Goal: Task Accomplishment & Management: Contribute content

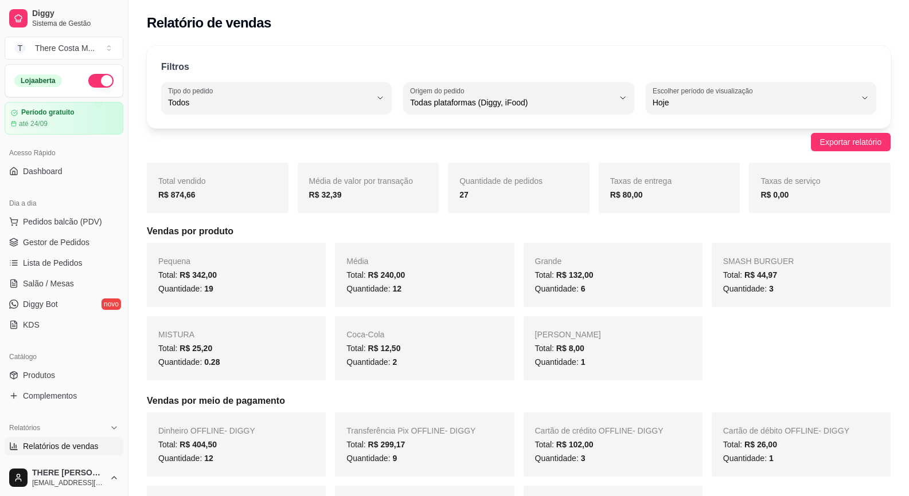
select select "ALL"
select select "0"
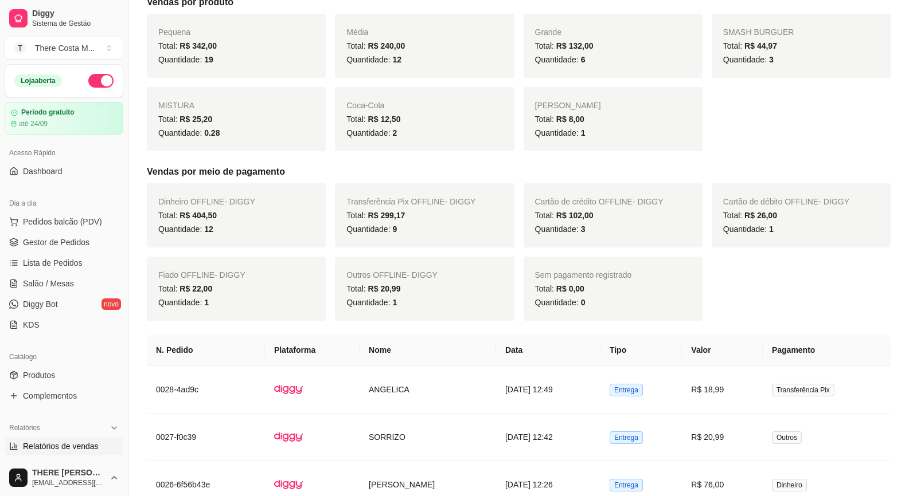
scroll to position [328, 0]
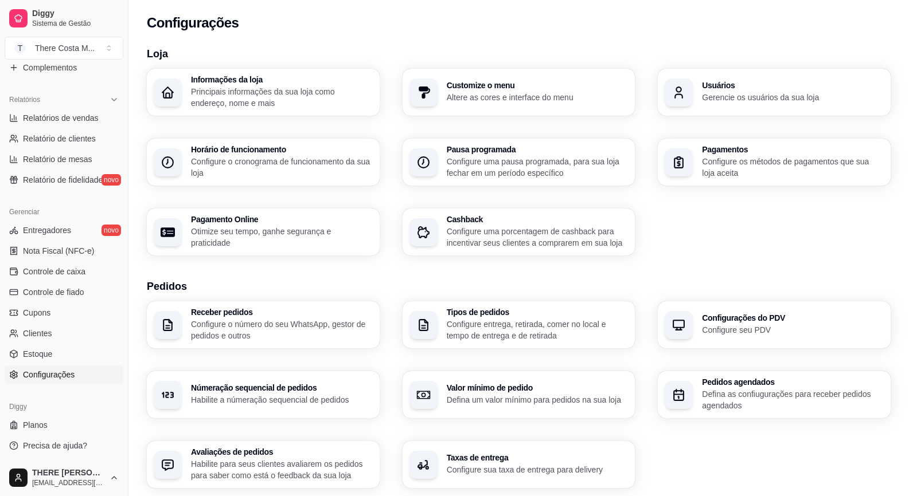
click at [289, 169] on p "Configure o cronograma de funcionamento da sua loja" at bounding box center [282, 167] width 182 height 23
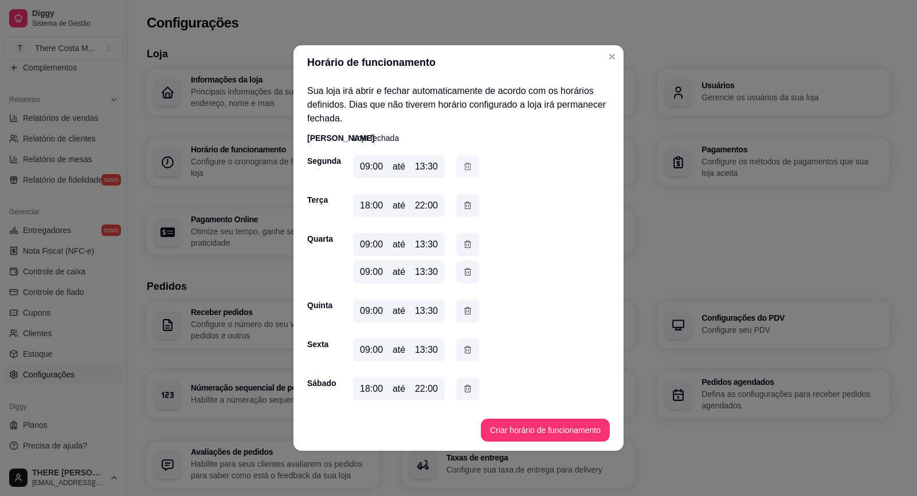
click at [466, 169] on icon "button" at bounding box center [467, 167] width 9 height 13
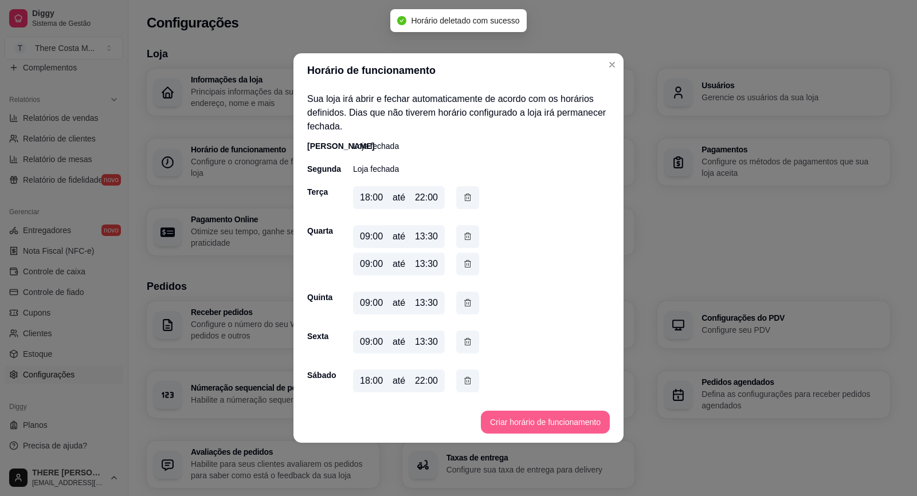
click at [543, 416] on button "Criar horário de funcionamento" at bounding box center [545, 422] width 129 height 23
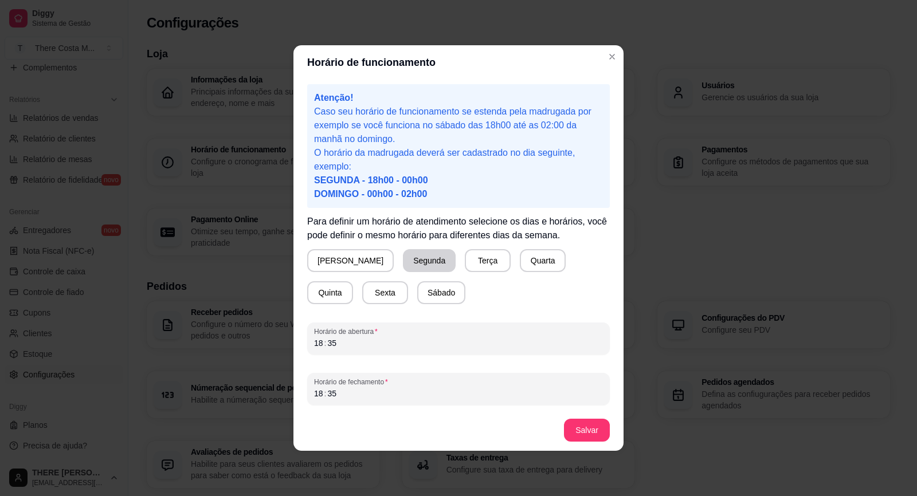
click at [403, 269] on button "Segunda" at bounding box center [429, 260] width 53 height 23
click at [346, 346] on div "18 : 35" at bounding box center [458, 344] width 289 height 14
click at [332, 396] on div "35" at bounding box center [331, 393] width 11 height 11
click at [317, 392] on div "18" at bounding box center [318, 393] width 11 height 11
click at [608, 431] on button "Salvar" at bounding box center [587, 430] width 46 height 23
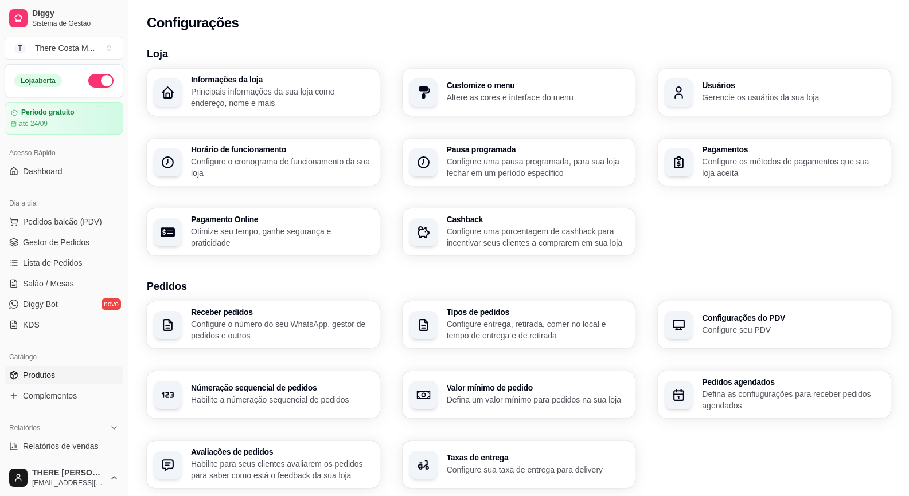
click at [64, 373] on link "Produtos" at bounding box center [64, 375] width 119 height 18
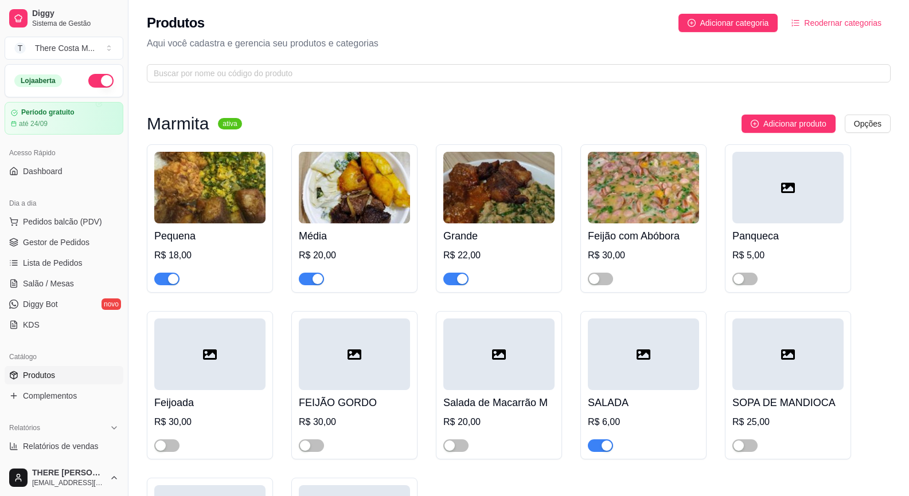
click at [166, 277] on span "button" at bounding box center [166, 279] width 25 height 13
click at [315, 281] on div "button" at bounding box center [317, 279] width 10 height 10
click at [452, 280] on span "button" at bounding box center [455, 279] width 25 height 13
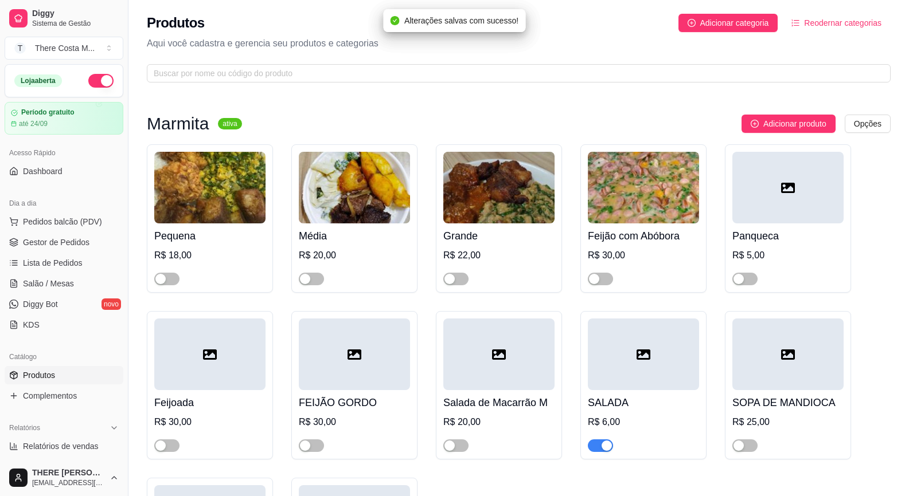
click at [600, 448] on span "button" at bounding box center [600, 446] width 25 height 13
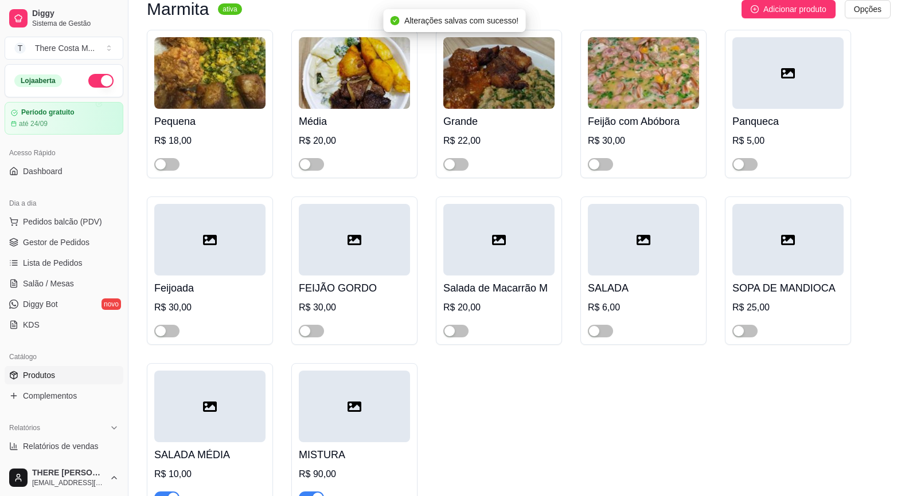
scroll to position [172, 0]
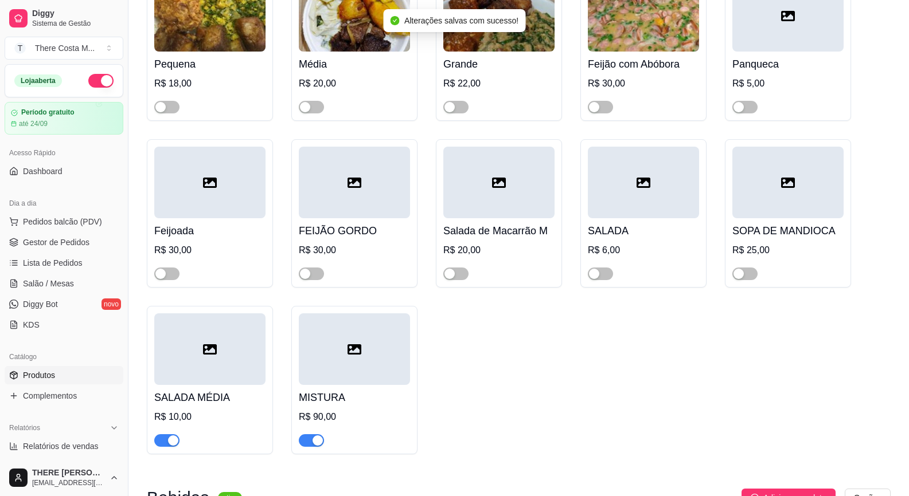
click at [173, 439] on div "button" at bounding box center [173, 441] width 10 height 10
click at [314, 443] on div "button" at bounding box center [317, 441] width 10 height 10
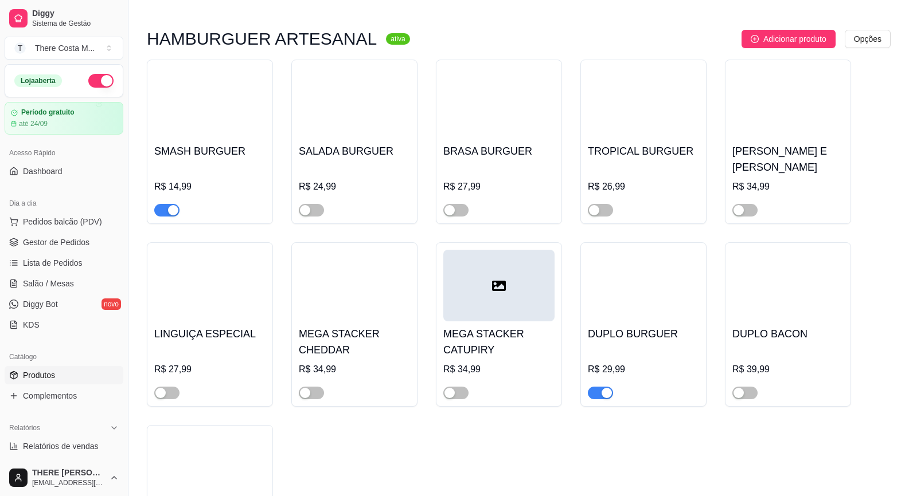
scroll to position [983, 0]
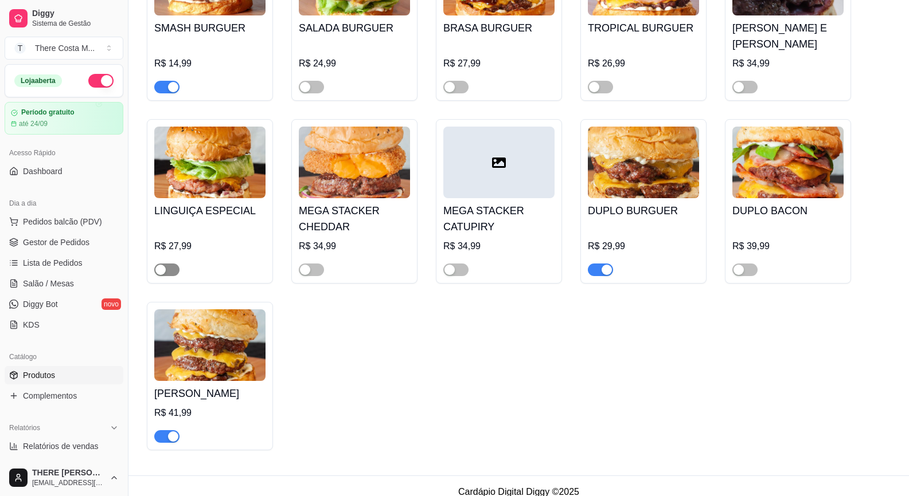
click at [169, 264] on span "button" at bounding box center [166, 270] width 25 height 13
click at [746, 264] on span "button" at bounding box center [744, 270] width 25 height 13
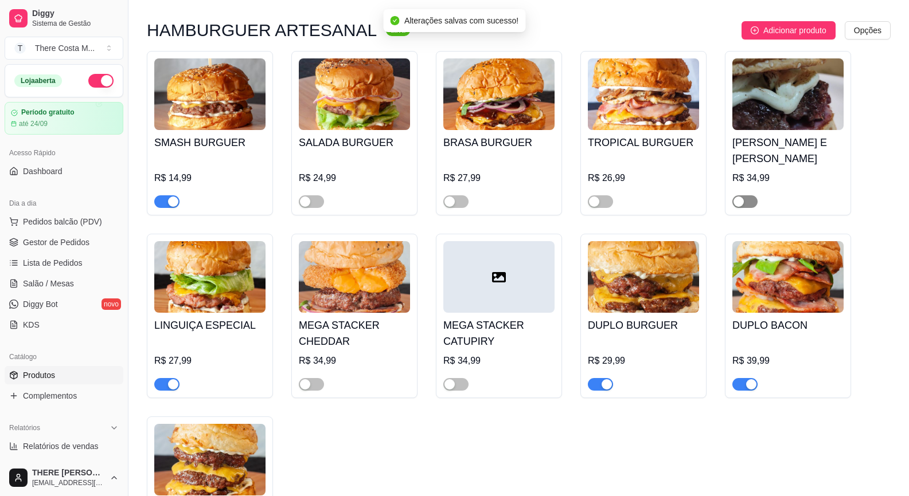
click at [749, 195] on span "button" at bounding box center [744, 201] width 25 height 13
click at [461, 195] on span "button" at bounding box center [455, 201] width 25 height 13
click at [319, 195] on span "button" at bounding box center [311, 201] width 25 height 13
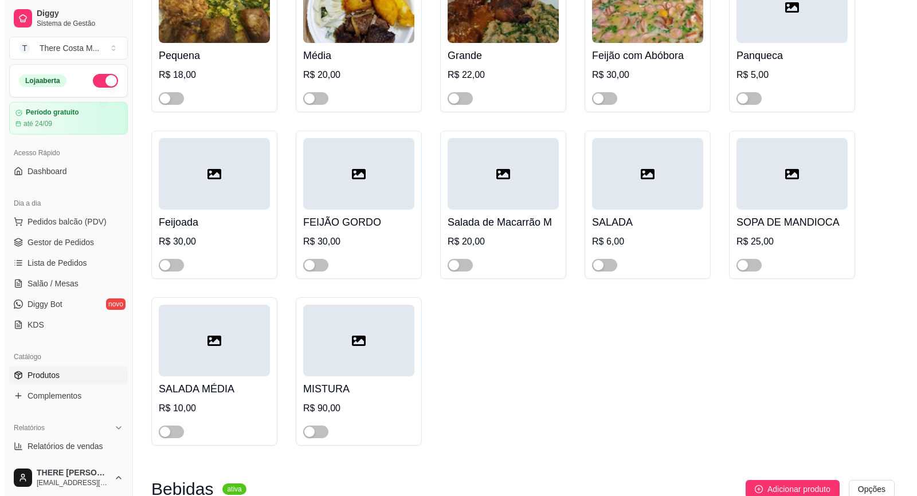
scroll to position [0, 0]
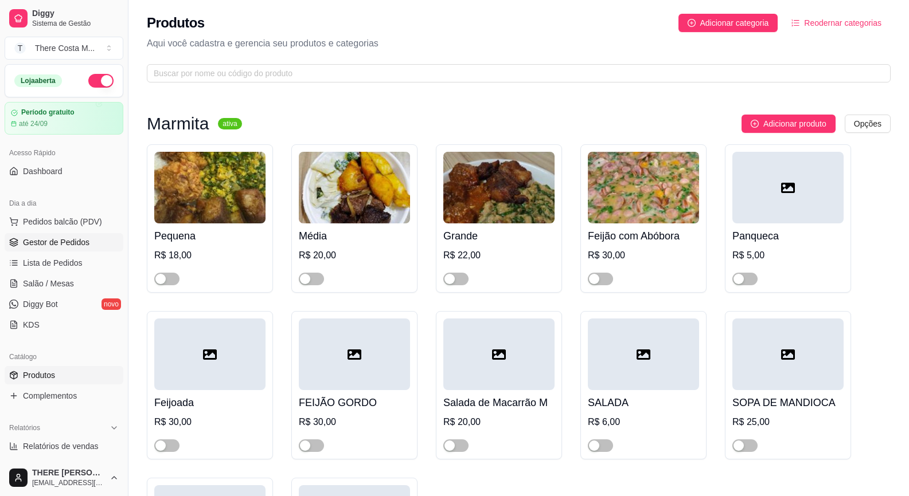
click at [48, 241] on span "Gestor de Pedidos" at bounding box center [56, 242] width 66 height 11
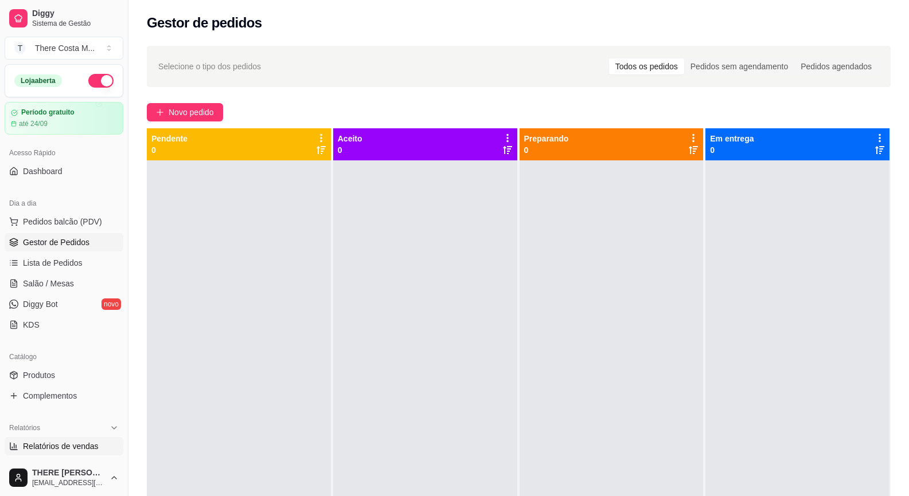
click at [81, 443] on span "Relatórios de vendas" at bounding box center [61, 446] width 76 height 11
select select "ALL"
select select "0"
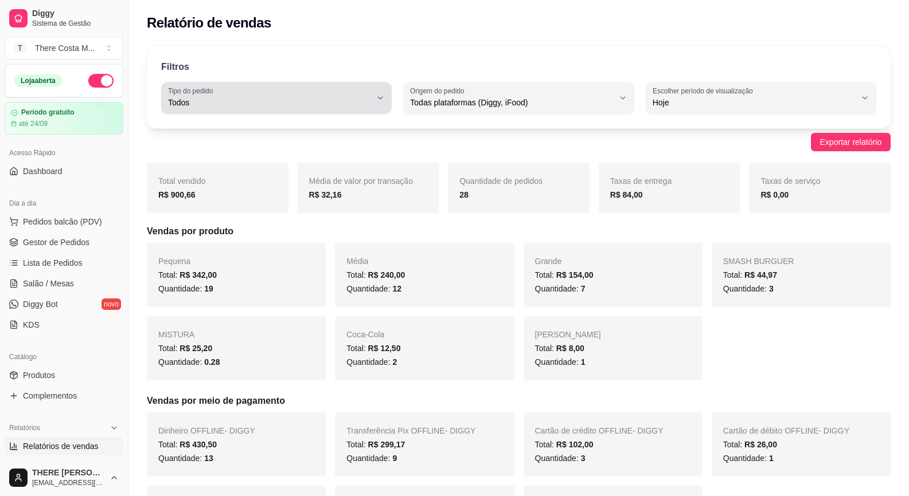
click at [260, 93] on div "Todos" at bounding box center [269, 98] width 203 height 23
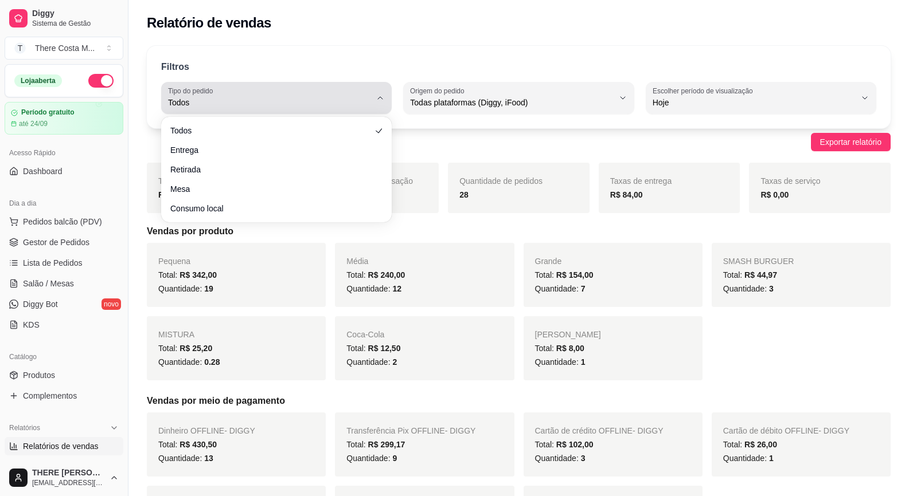
click at [260, 93] on div "Todos" at bounding box center [269, 98] width 203 height 23
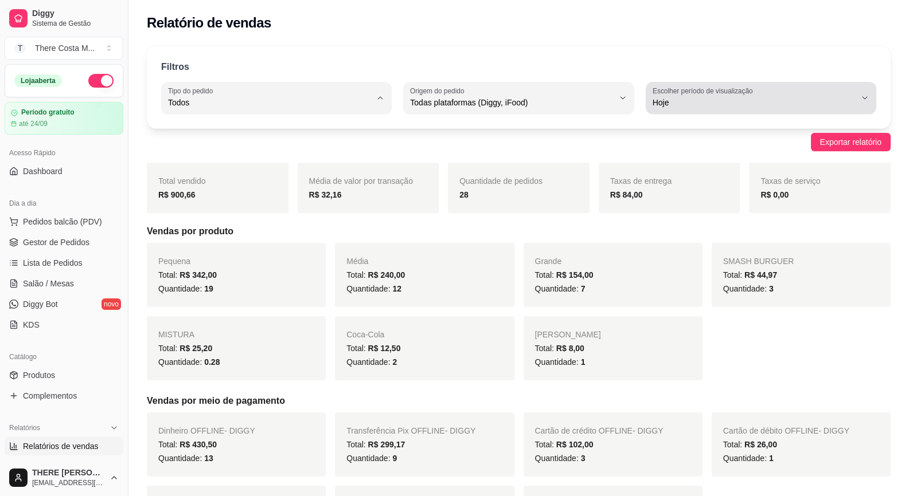
click at [705, 101] on span "Hoje" at bounding box center [753, 102] width 203 height 11
click at [685, 173] on span "7 dias" at bounding box center [755, 167] width 193 height 11
type input "7"
select select "7"
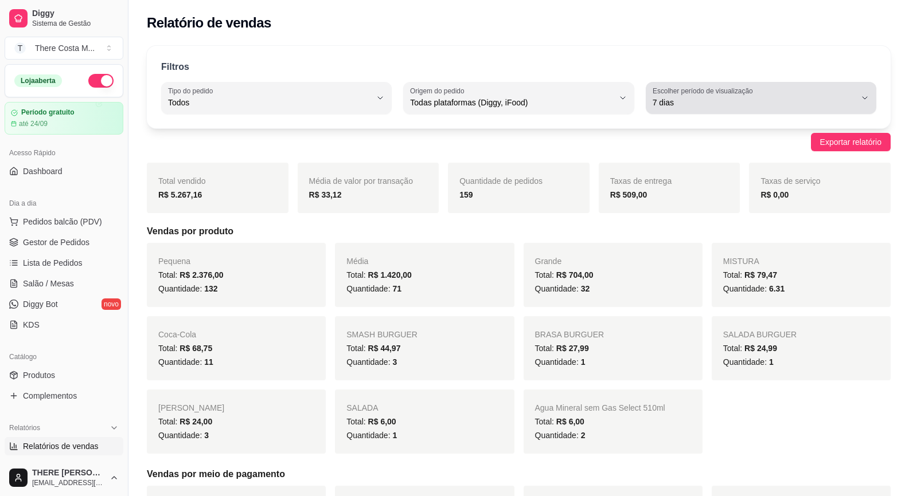
click at [679, 97] on div "7 dias" at bounding box center [753, 98] width 203 height 23
click at [675, 195] on li "15 dias" at bounding box center [760, 187] width 213 height 18
type input "15"
select select "15"
click at [696, 86] on label "Escolher período de visualização" at bounding box center [704, 91] width 104 height 10
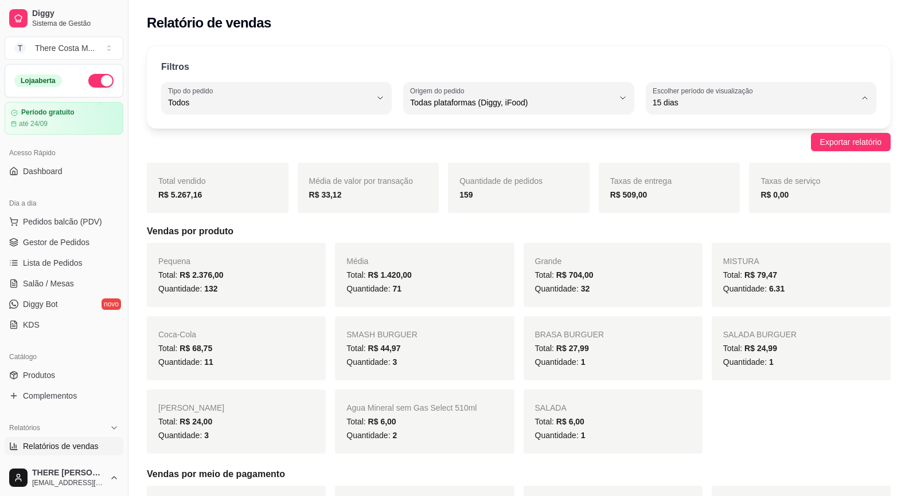
click at [687, 138] on li "Hoje" at bounding box center [760, 131] width 213 height 18
type input "0"
select select "0"
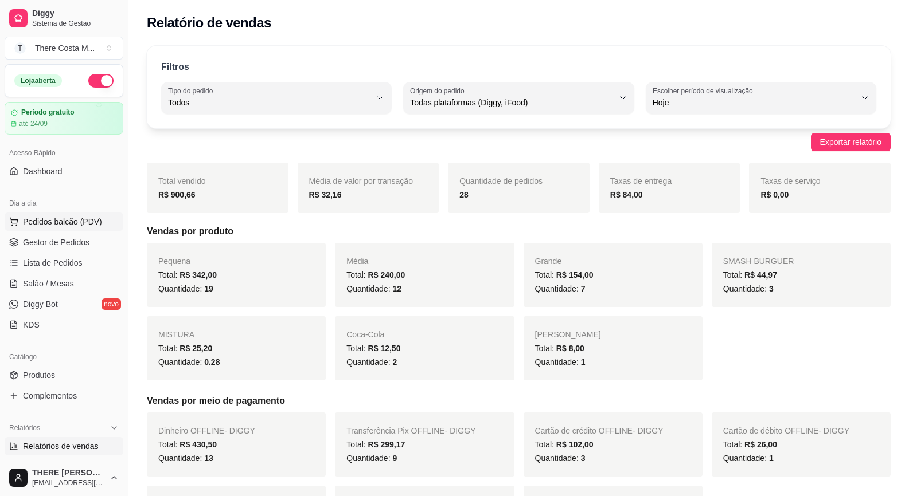
click at [56, 227] on span "Pedidos balcão (PDV)" at bounding box center [62, 221] width 79 height 11
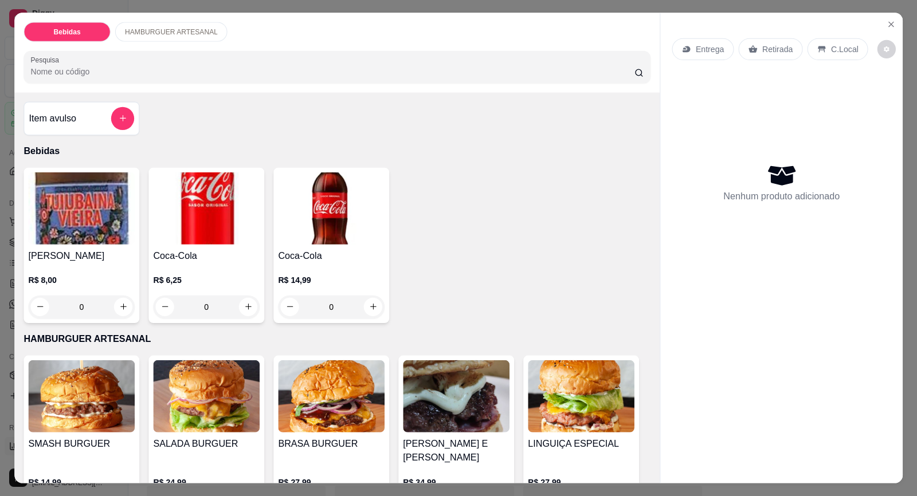
click at [68, 246] on div "[PERSON_NAME] R$ 8,00 0" at bounding box center [82, 245] width 116 height 155
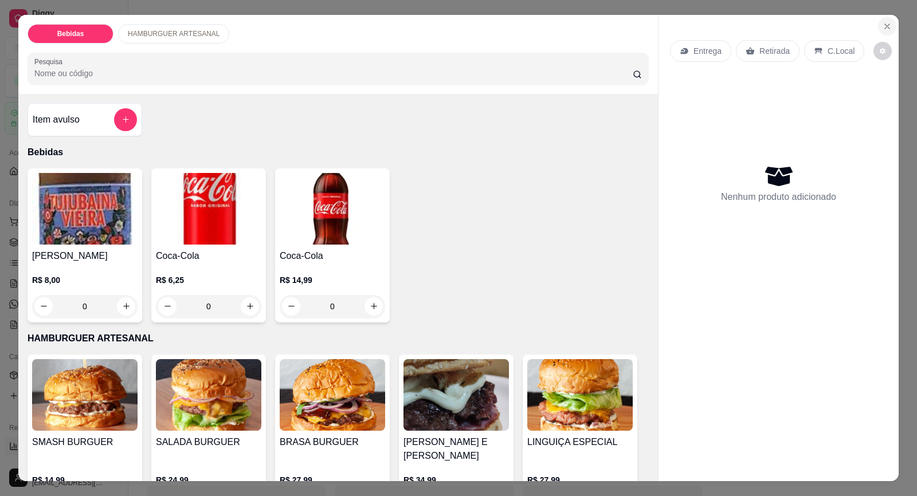
click at [883, 29] on icon "Close" at bounding box center [887, 26] width 9 height 9
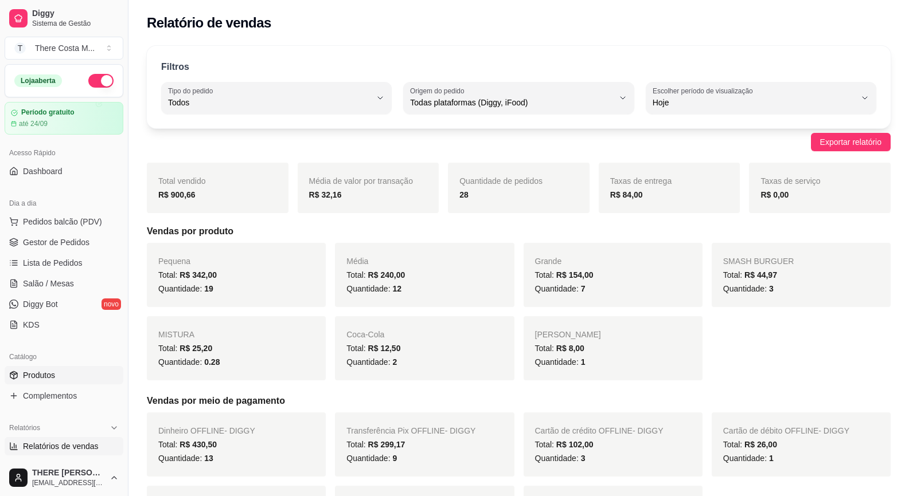
click at [61, 370] on link "Produtos" at bounding box center [64, 375] width 119 height 18
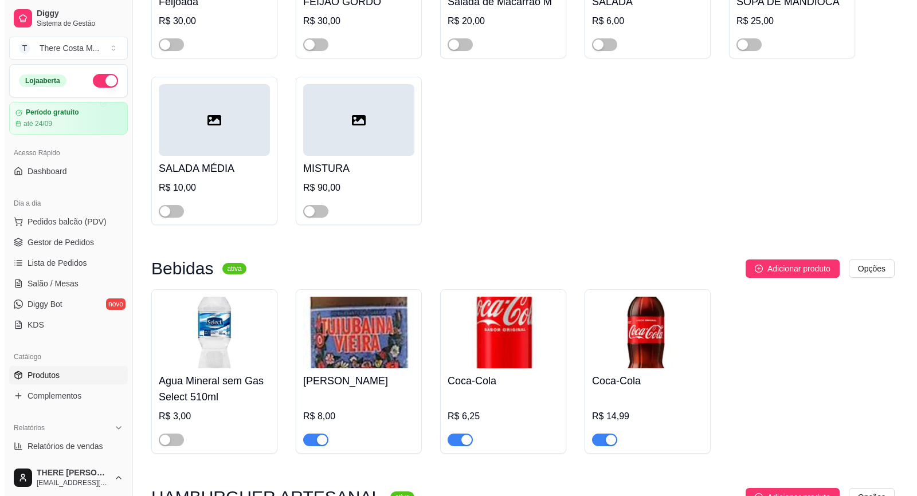
scroll to position [459, 0]
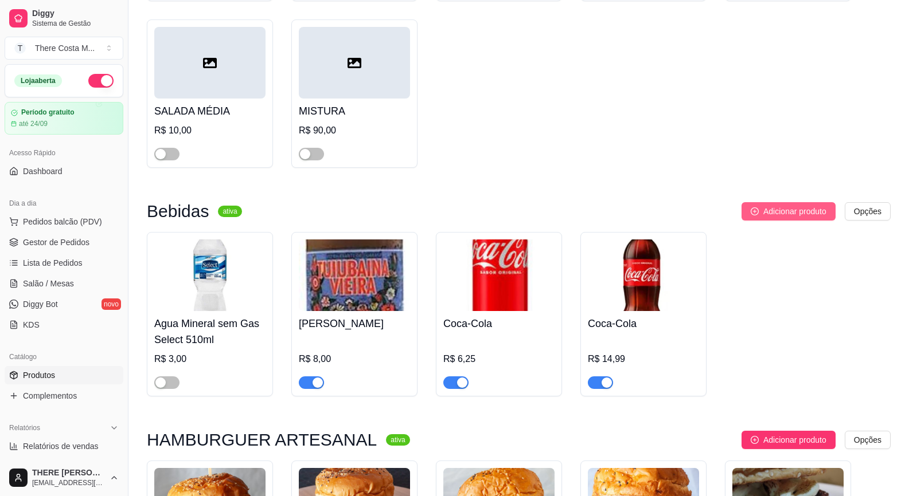
click at [773, 217] on span "Adicionar produto" at bounding box center [794, 211] width 63 height 13
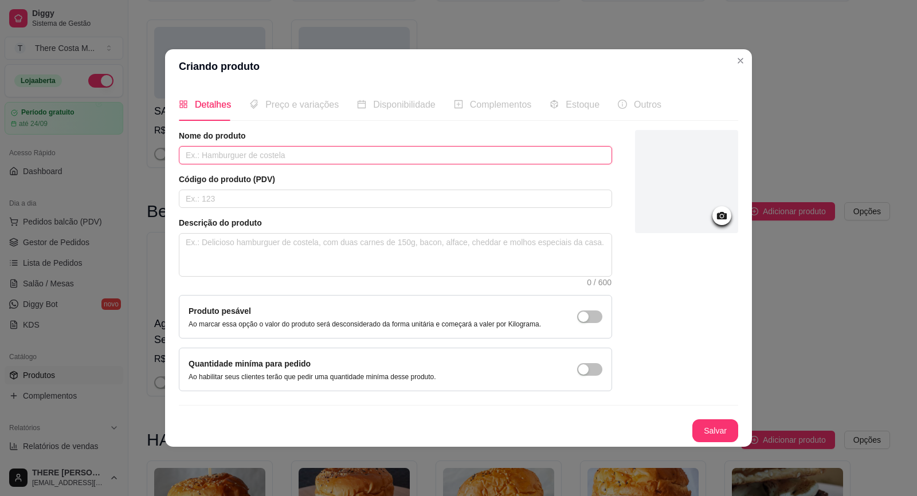
click at [251, 158] on input "text" at bounding box center [395, 155] width 433 height 18
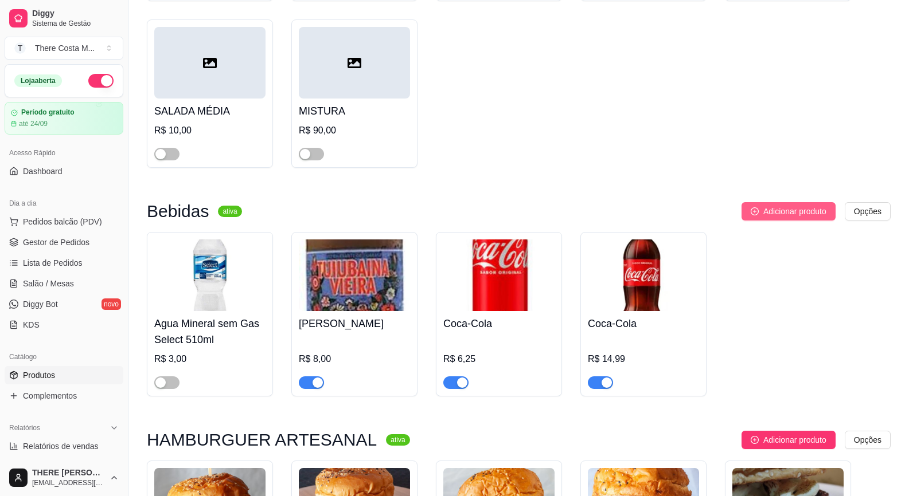
click at [788, 217] on span "Adicionar produto" at bounding box center [794, 211] width 63 height 13
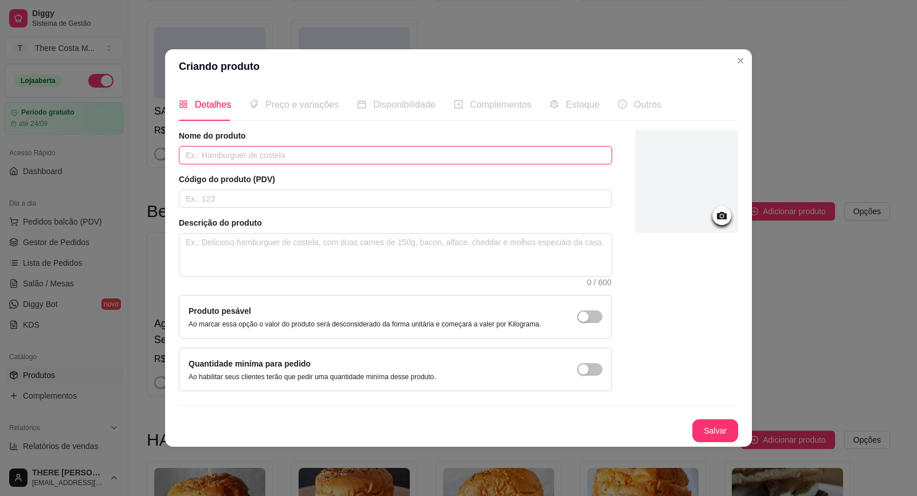
click at [354, 149] on input "text" at bounding box center [395, 155] width 433 height 18
type input "Coca-Cola Zero"
click at [316, 248] on textarea at bounding box center [395, 255] width 432 height 42
click at [720, 212] on icon at bounding box center [721, 215] width 13 height 13
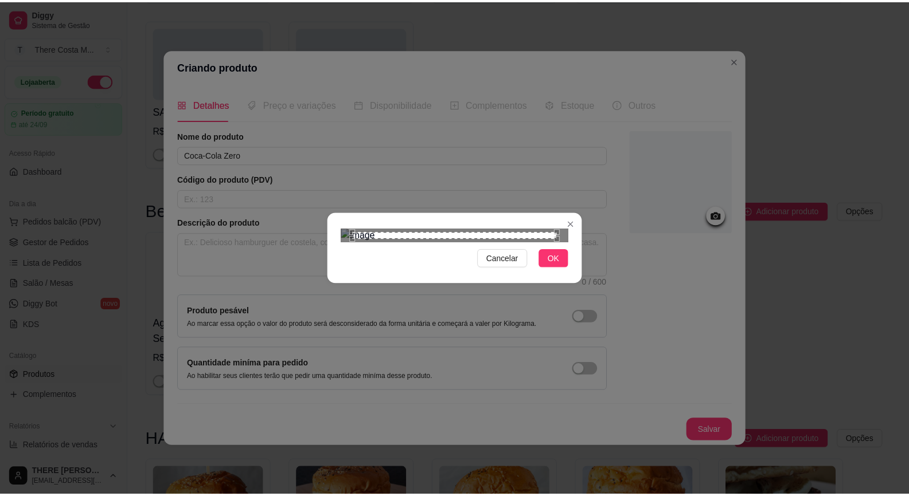
scroll to position [0, 0]
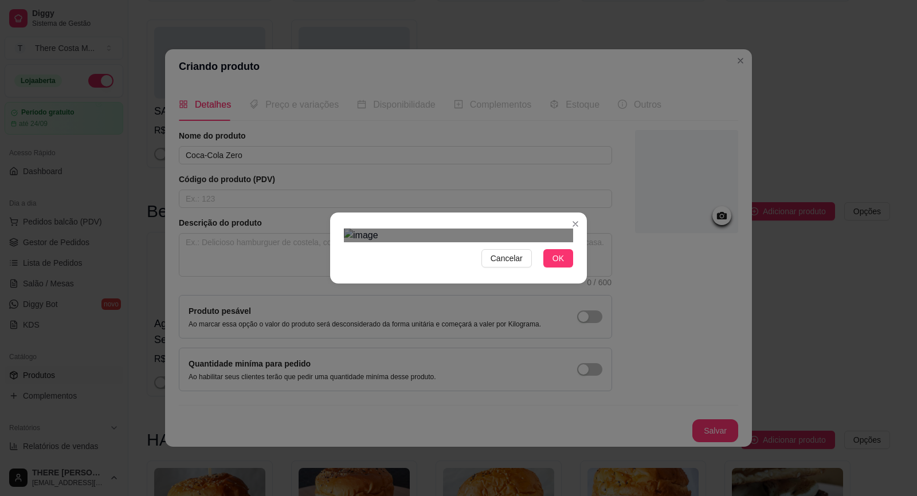
click at [257, 18] on div "Cancelar OK" at bounding box center [458, 248] width 917 height 496
click at [576, 224] on div "Cancelar OK" at bounding box center [458, 248] width 257 height 48
click at [260, 367] on div "Cancelar OK" at bounding box center [458, 248] width 917 height 496
click at [565, 268] on button "OK" at bounding box center [558, 258] width 30 height 18
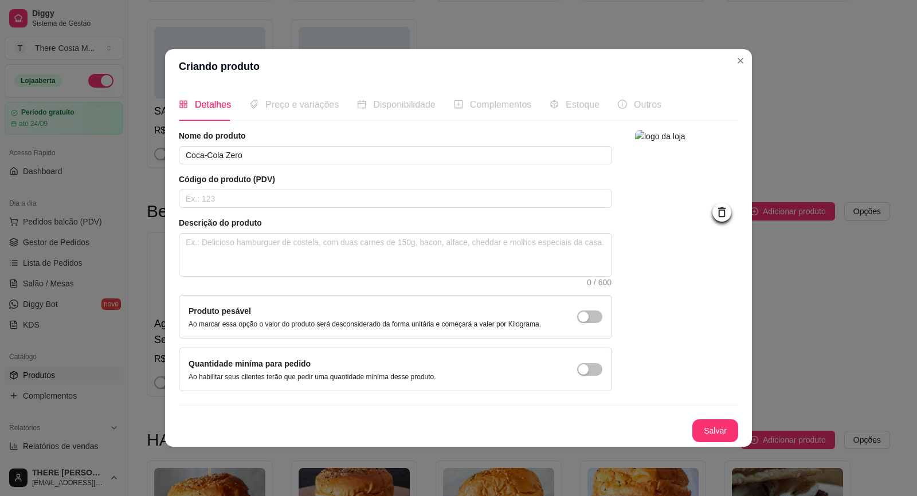
click at [298, 105] on span "Preço e variações" at bounding box center [301, 105] width 73 height 10
click at [704, 430] on button "Salvar" at bounding box center [715, 431] width 45 height 22
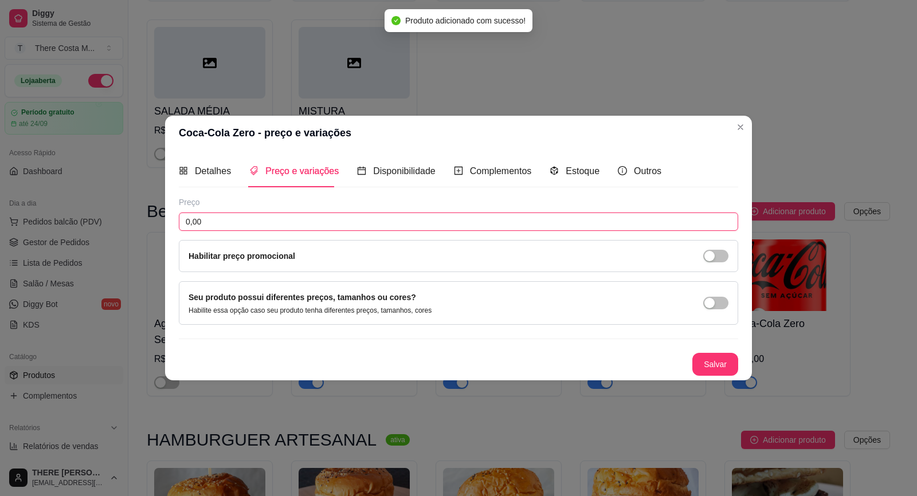
click at [233, 225] on input "0,00" at bounding box center [458, 222] width 559 height 18
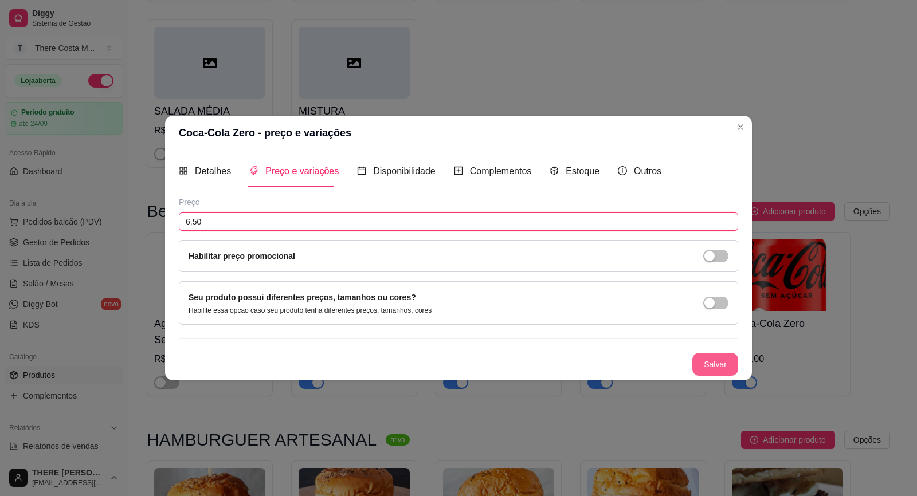
type input "6,50"
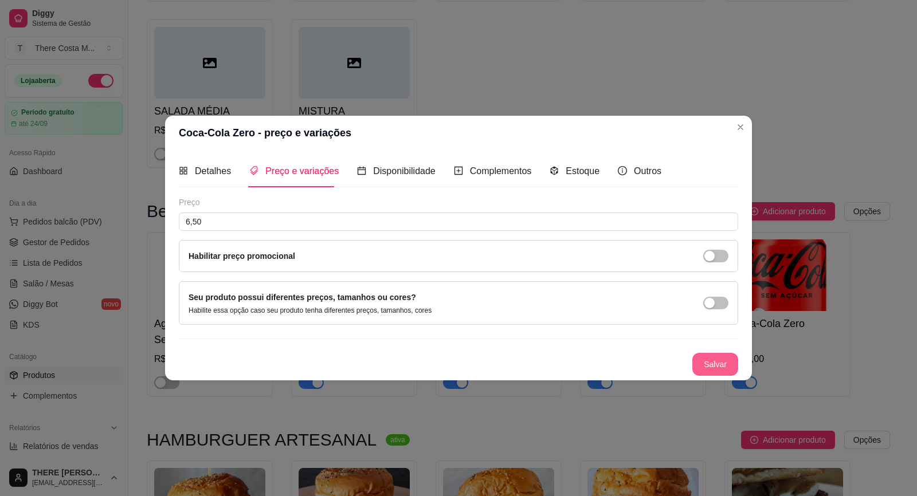
click at [720, 369] on button "Salvar" at bounding box center [715, 364] width 46 height 23
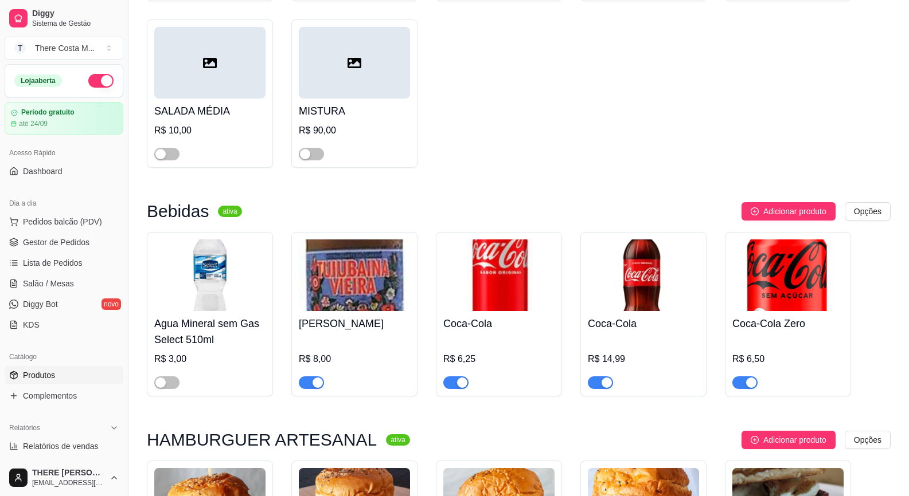
click at [476, 328] on h4 "Coca-Cola" at bounding box center [498, 324] width 111 height 16
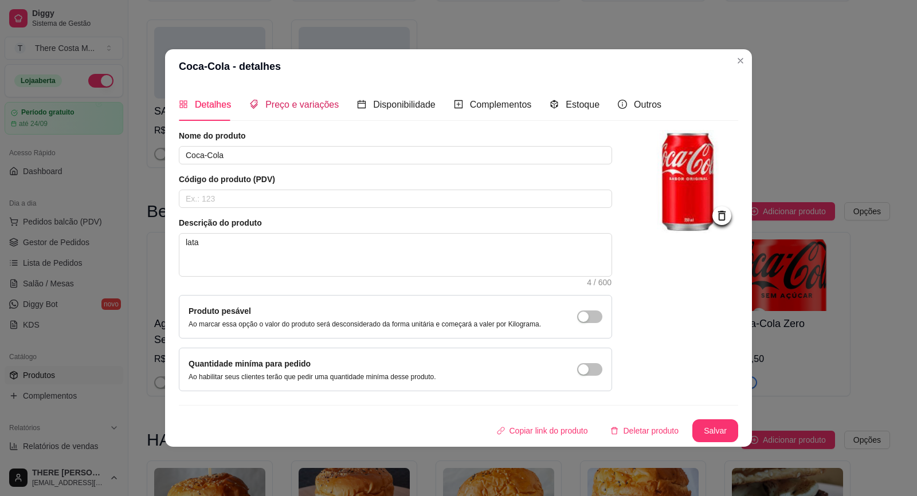
click at [289, 107] on span "Preço e variações" at bounding box center [301, 105] width 73 height 10
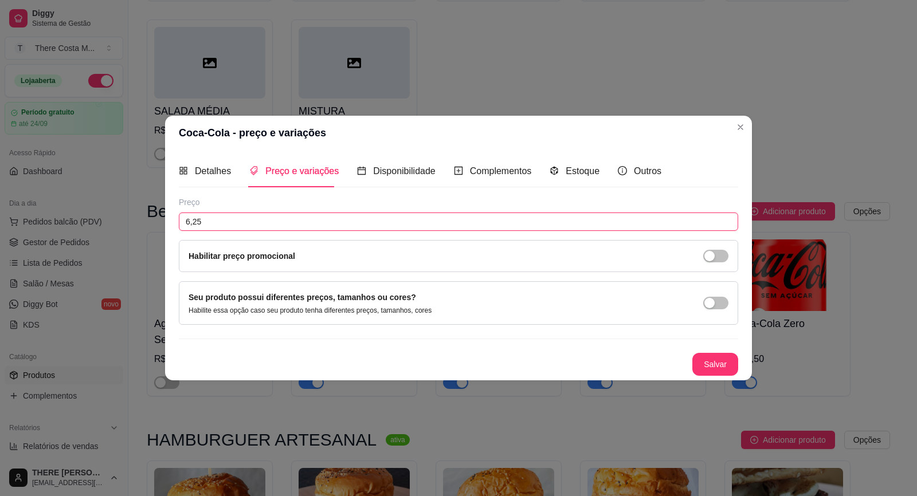
click at [231, 220] on input "6,25" at bounding box center [458, 222] width 559 height 18
type input "6,50"
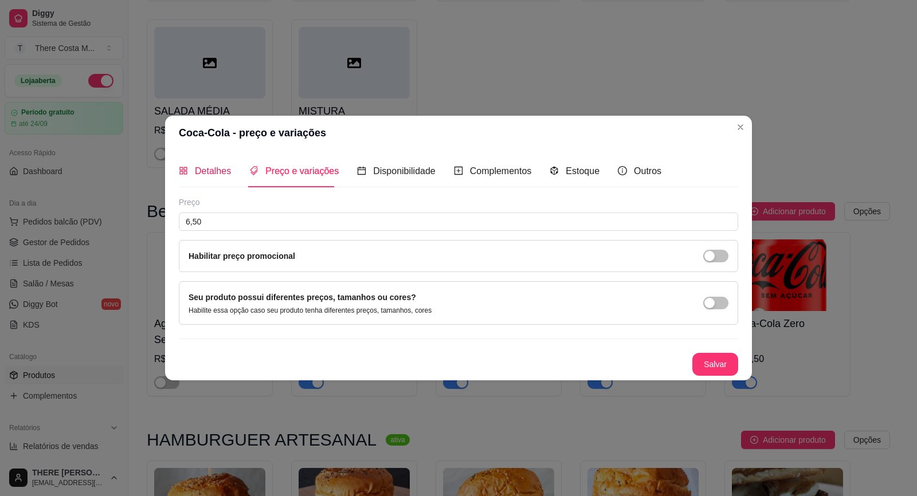
click at [193, 171] on div "Detalhes" at bounding box center [205, 171] width 52 height 14
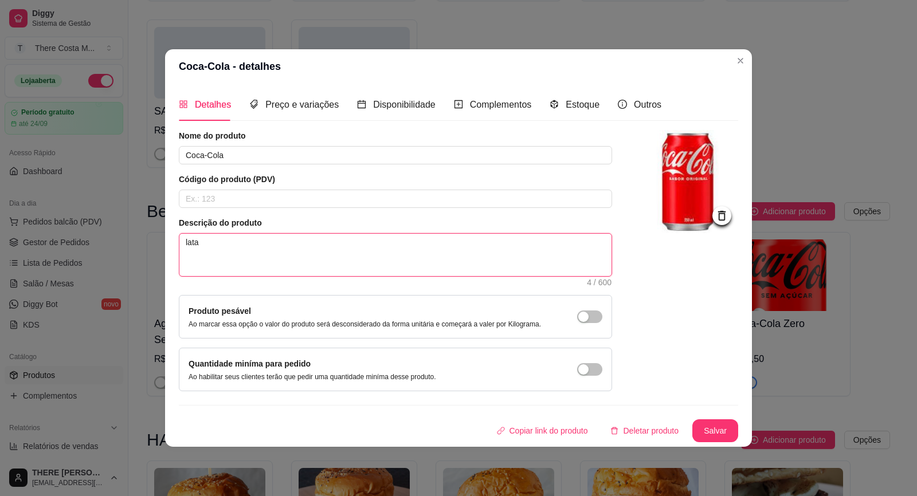
drag, startPoint x: 234, startPoint y: 242, endPoint x: 71, endPoint y: 208, distance: 167.1
click at [71, 208] on div "Coca-Cola - detalhes Detalhes Preço e variações Disponibilidade Complementos Es…" at bounding box center [458, 248] width 917 height 496
type textarea "l"
type textarea "la"
type textarea "lat"
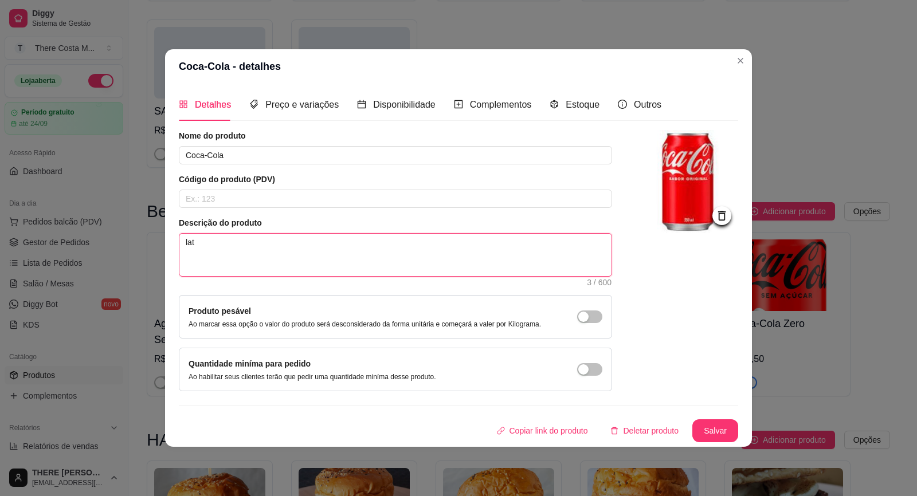
type textarea "lata"
type textarea "lat"
type textarea "lat="
type textarea "lat"
type textarea "la"
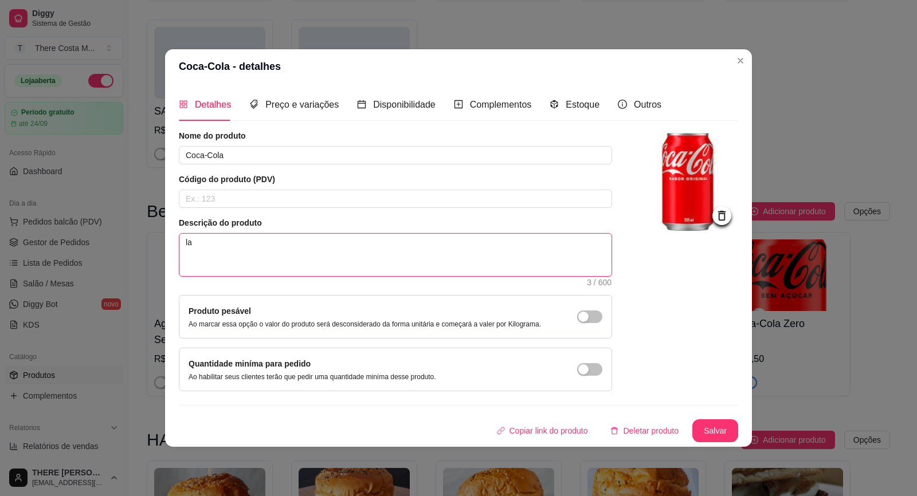
type textarea "l"
type textarea "L"
type textarea "LA"
type textarea "LAT"
type textarea "LATA"
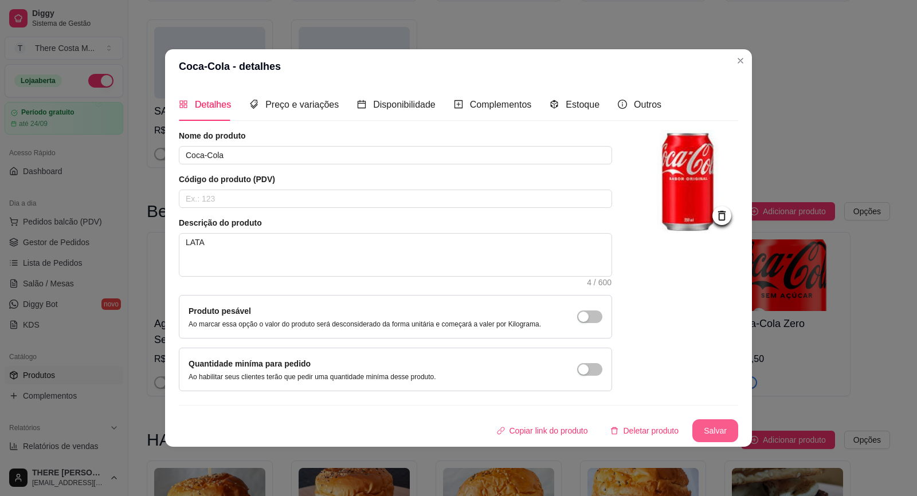
click at [722, 431] on button "Salvar" at bounding box center [715, 431] width 46 height 23
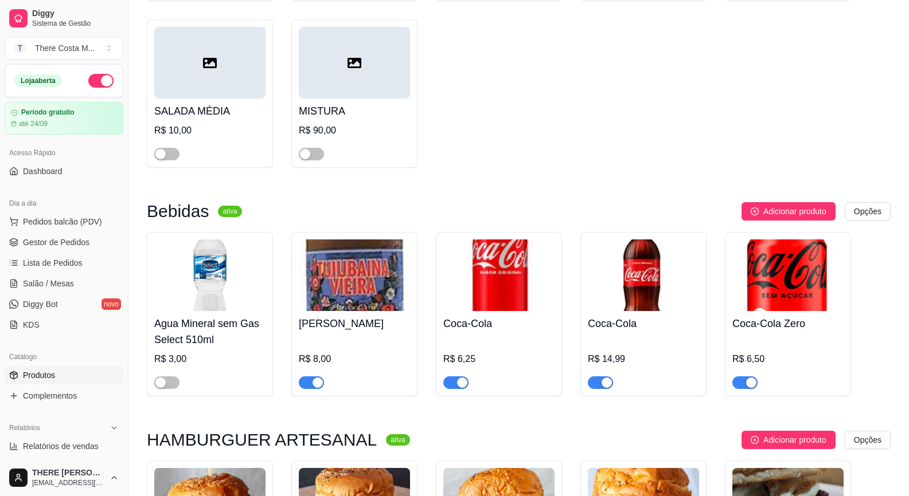
click at [770, 279] on img at bounding box center [787, 276] width 111 height 72
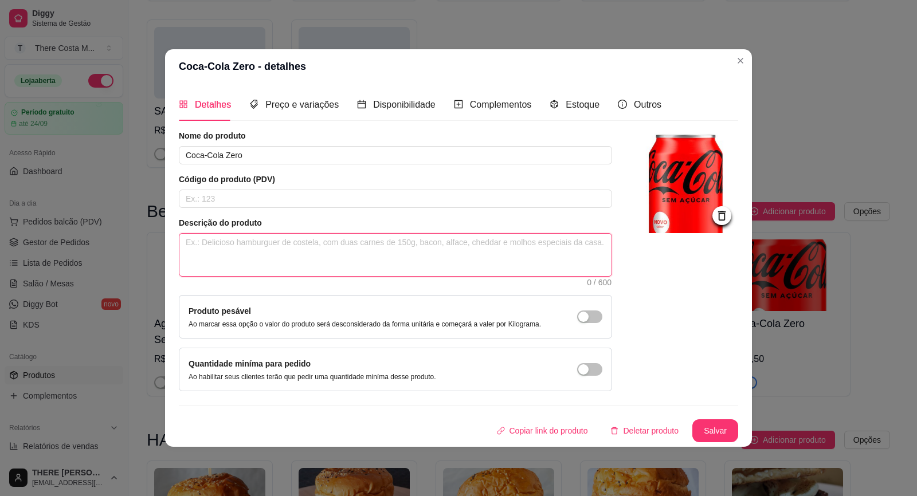
click at [232, 247] on textarea at bounding box center [395, 255] width 432 height 42
type textarea "L"
type textarea "LA"
type textarea "LAT"
type textarea "LATA"
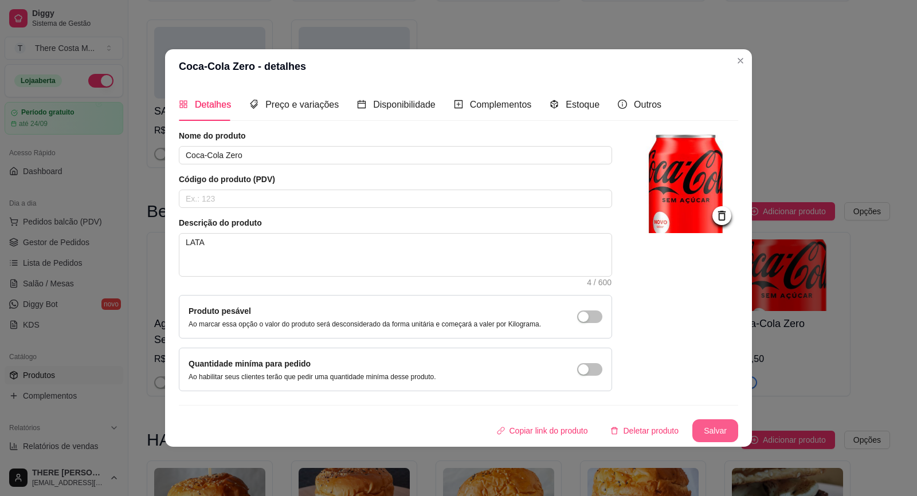
click at [714, 426] on button "Salvar" at bounding box center [715, 431] width 46 height 23
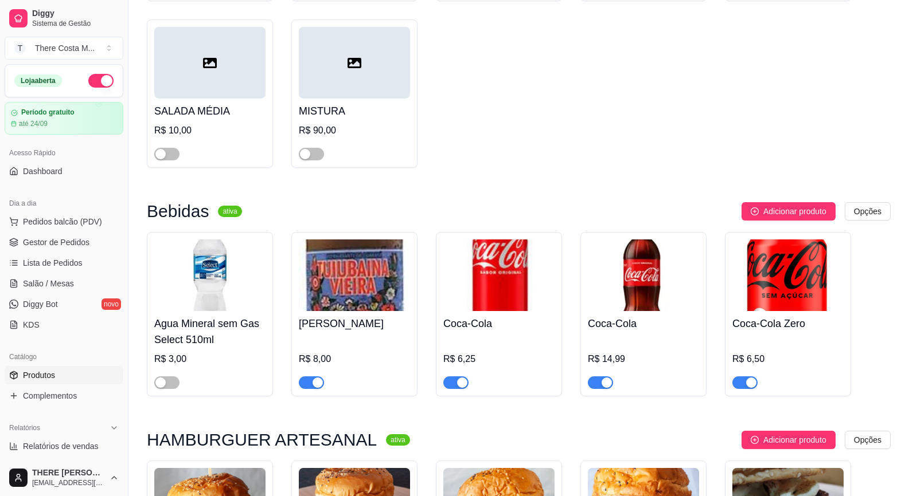
click at [495, 305] on img at bounding box center [498, 276] width 111 height 72
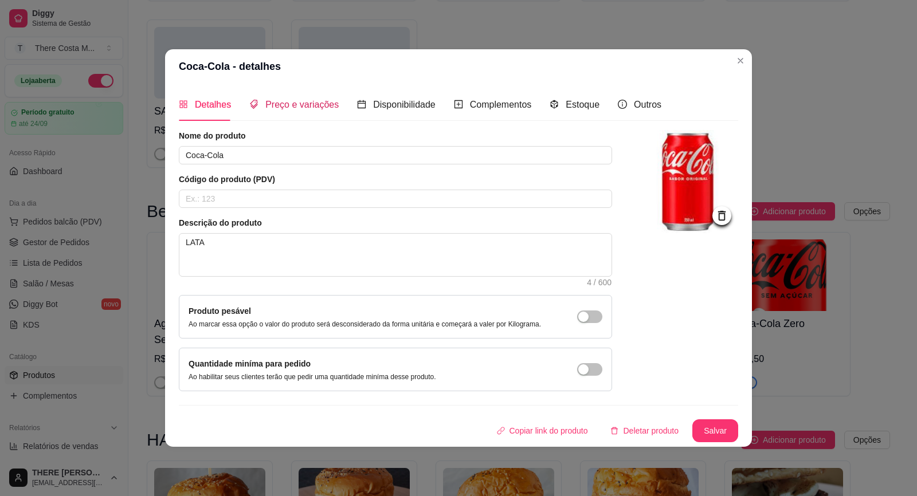
click at [285, 103] on span "Preço e variações" at bounding box center [301, 105] width 73 height 10
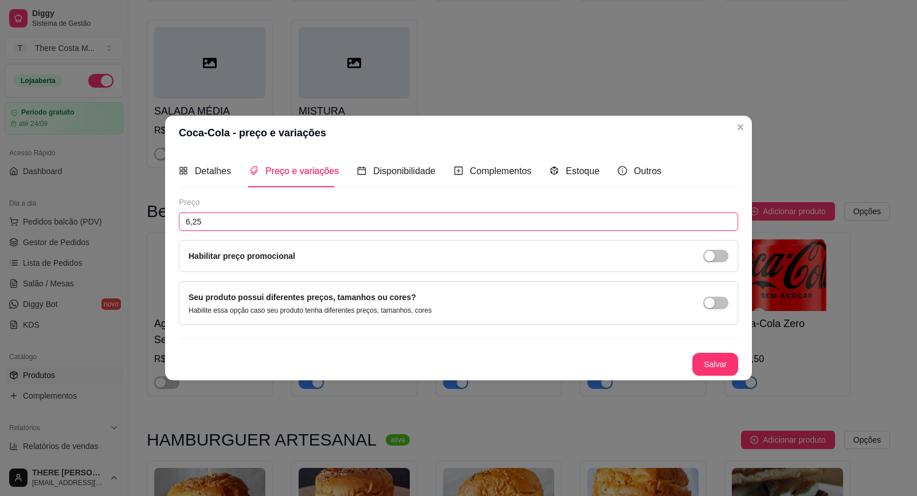
click at [260, 222] on input "6,25" at bounding box center [458, 222] width 559 height 18
type input "6,50"
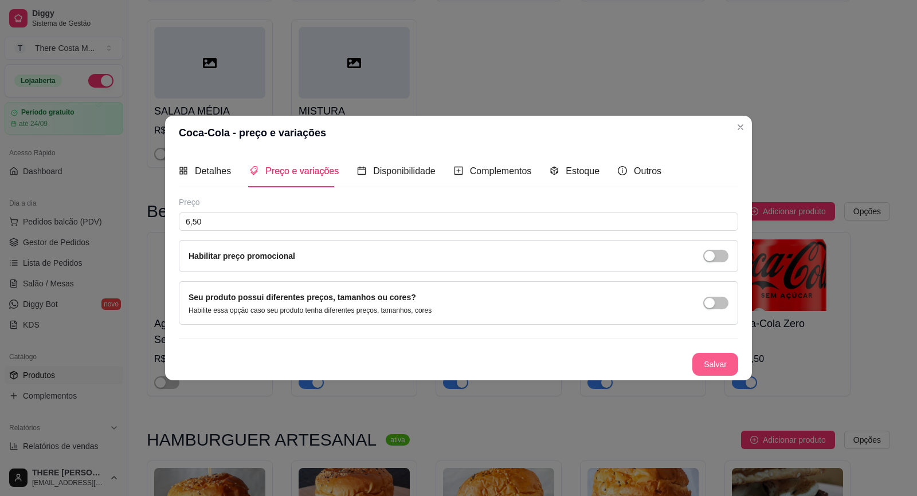
click at [717, 359] on button "Salvar" at bounding box center [715, 364] width 46 height 23
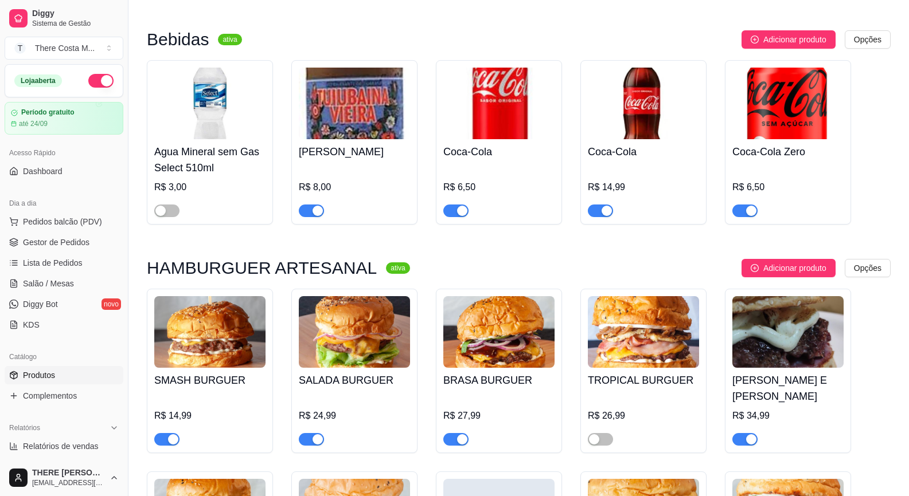
scroll to position [573, 0]
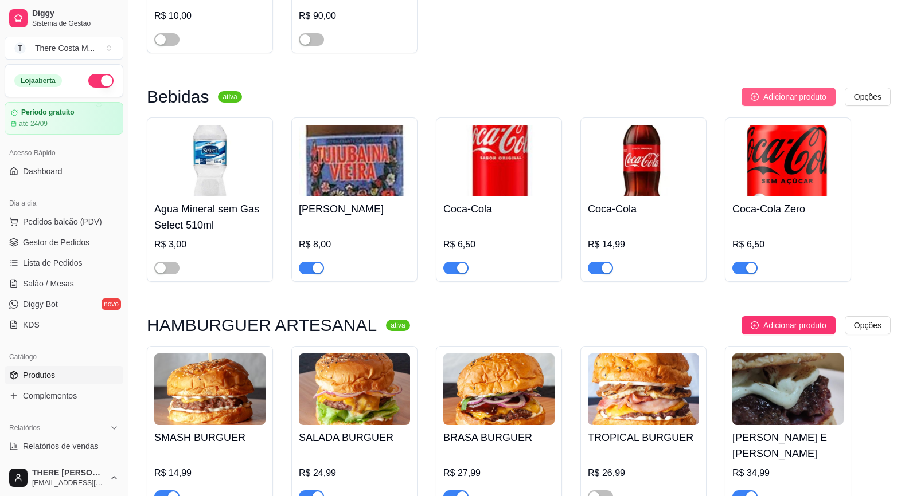
click at [788, 100] on span "Adicionar produto" at bounding box center [794, 97] width 63 height 13
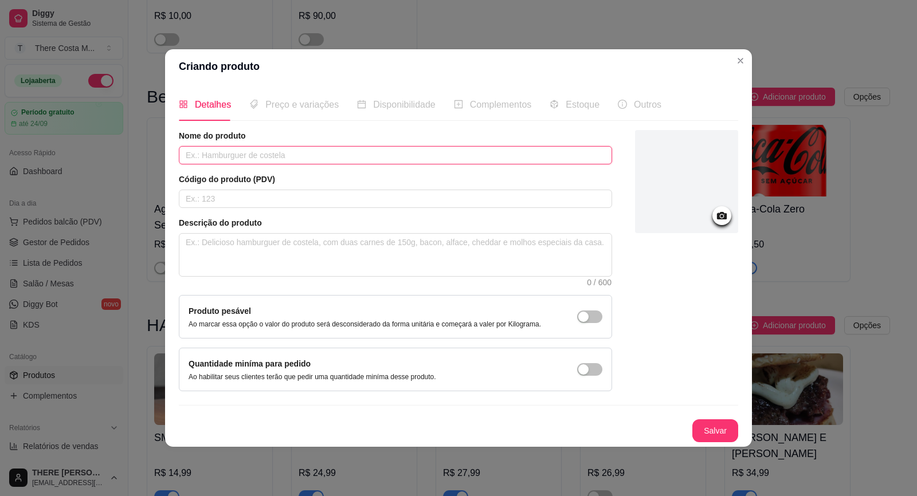
click at [287, 161] on input "text" at bounding box center [395, 155] width 433 height 18
type input "Guaraná [GEOGRAPHIC_DATA]"
click at [323, 253] on textarea at bounding box center [395, 255] width 432 height 42
type textarea "L"
type textarea "LA"
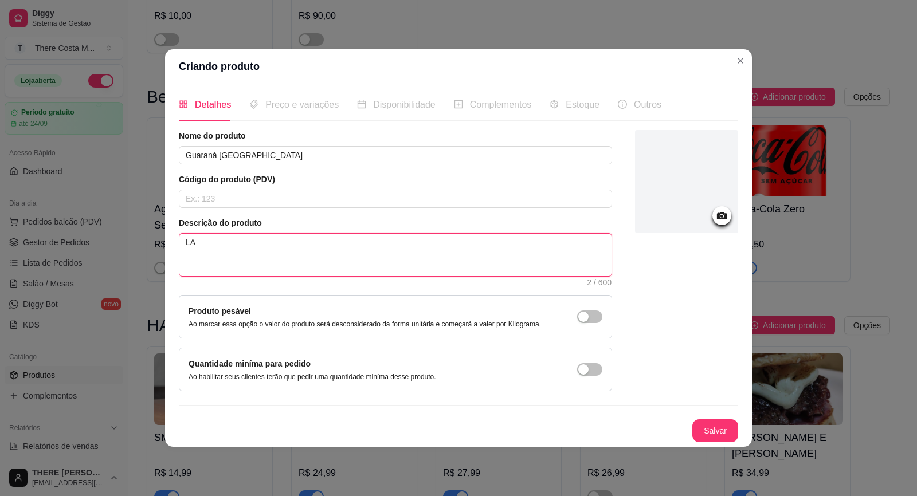
type textarea "LAT"
type textarea "LATA"
click at [723, 216] on circle at bounding box center [722, 216] width 3 height 3
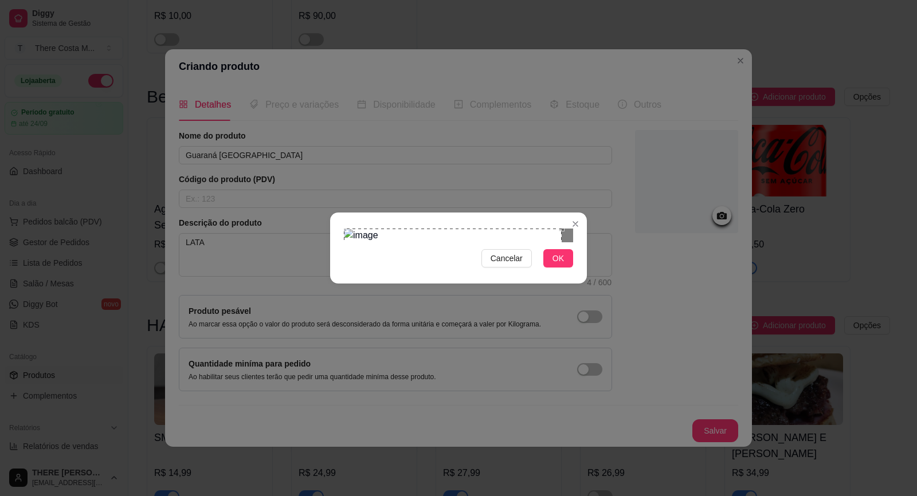
click at [329, 109] on div "Cancelar OK" at bounding box center [458, 248] width 917 height 496
click at [578, 272] on div "Cancelar OK" at bounding box center [458, 248] width 257 height 48
click at [563, 265] on span "OK" at bounding box center [558, 258] width 11 height 13
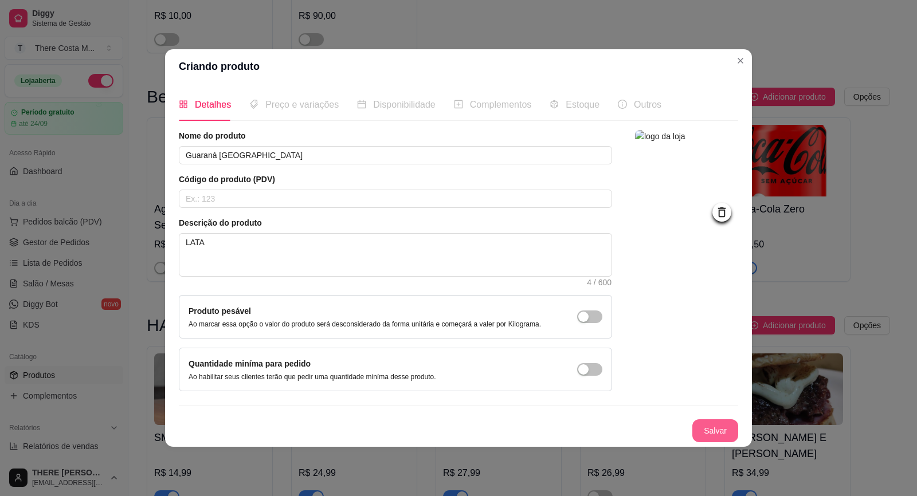
click at [735, 430] on button "Salvar" at bounding box center [715, 431] width 46 height 23
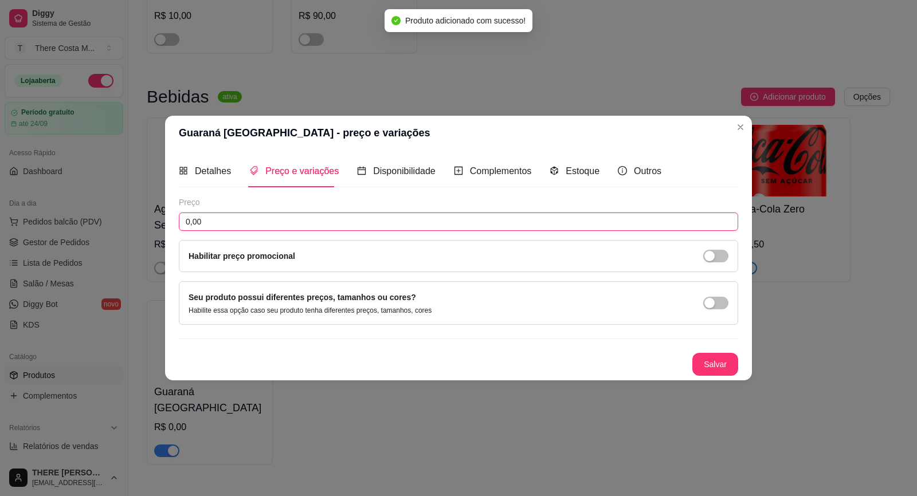
click at [226, 224] on input "0,00" at bounding box center [458, 222] width 559 height 18
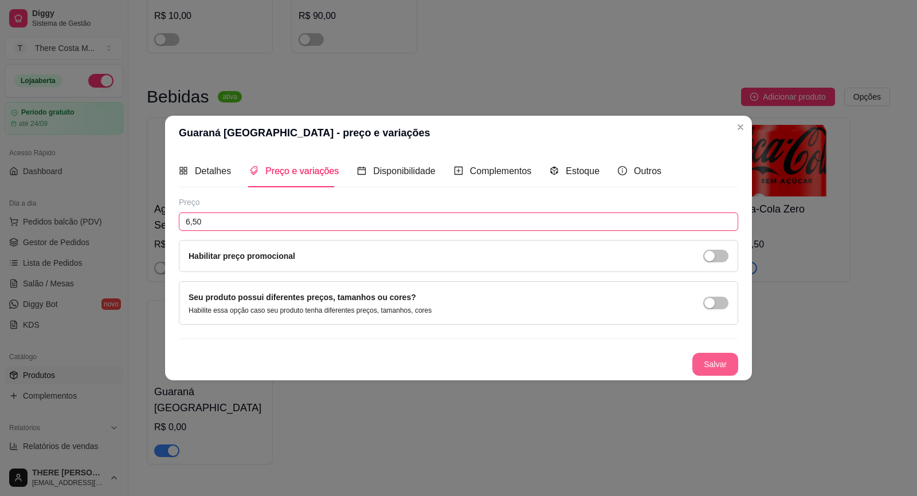
type input "6,50"
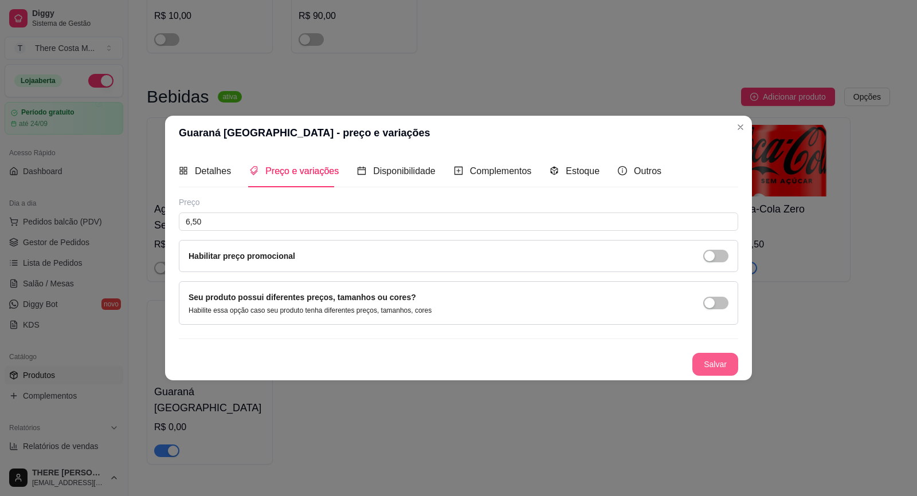
click at [710, 362] on button "Salvar" at bounding box center [715, 364] width 46 height 23
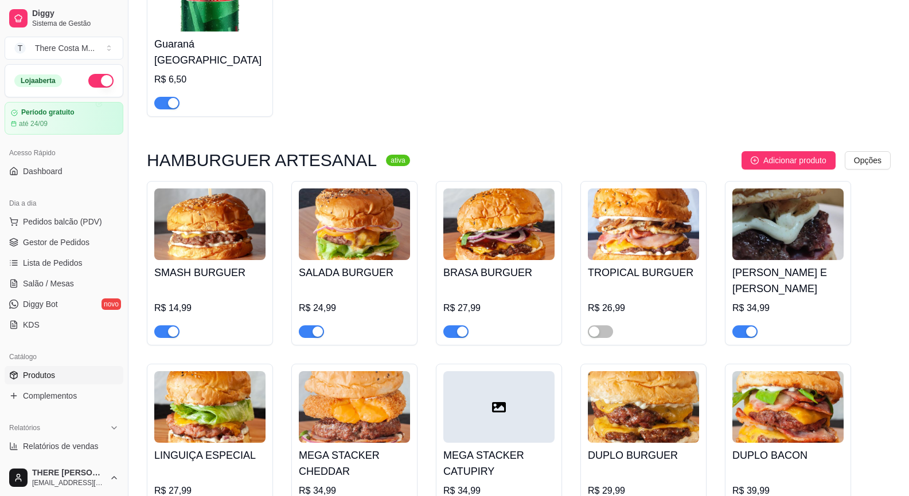
scroll to position [1036, 0]
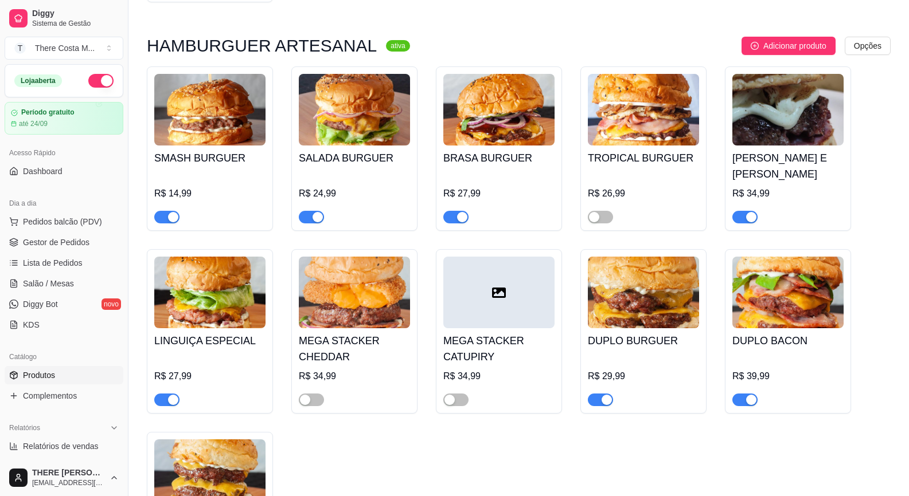
click at [488, 285] on div at bounding box center [498, 293] width 111 height 72
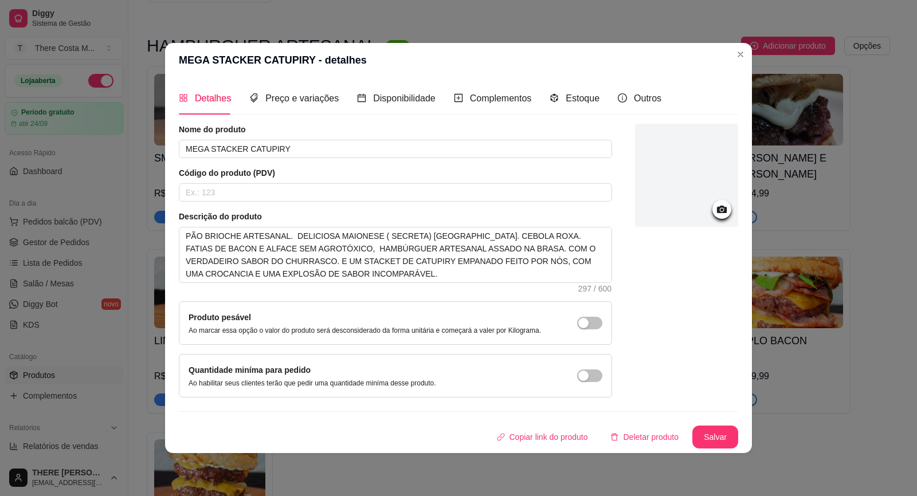
click at [719, 208] on icon at bounding box center [722, 209] width 10 height 7
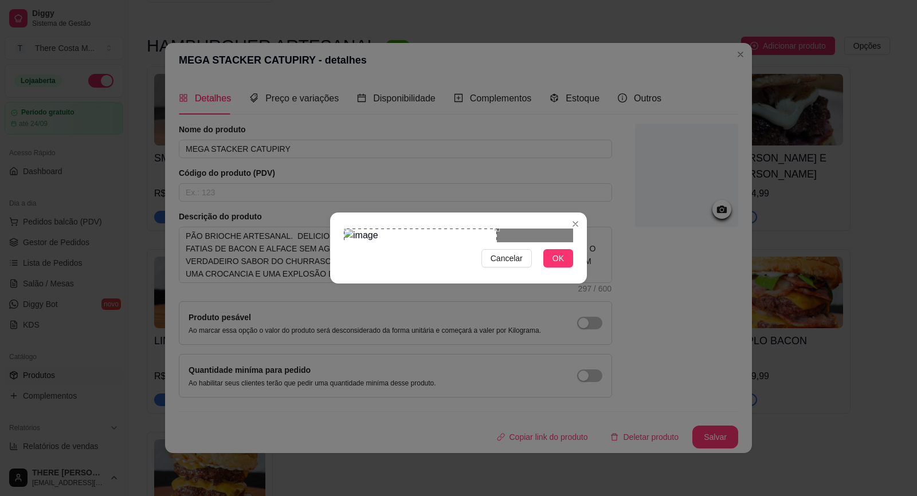
click at [394, 229] on div "Use the arrow keys to move the crop selection area" at bounding box center [420, 305] width 153 height 153
click at [591, 223] on div "Cancelar OK" at bounding box center [458, 248] width 917 height 496
click at [567, 268] on button "OK" at bounding box center [558, 258] width 30 height 18
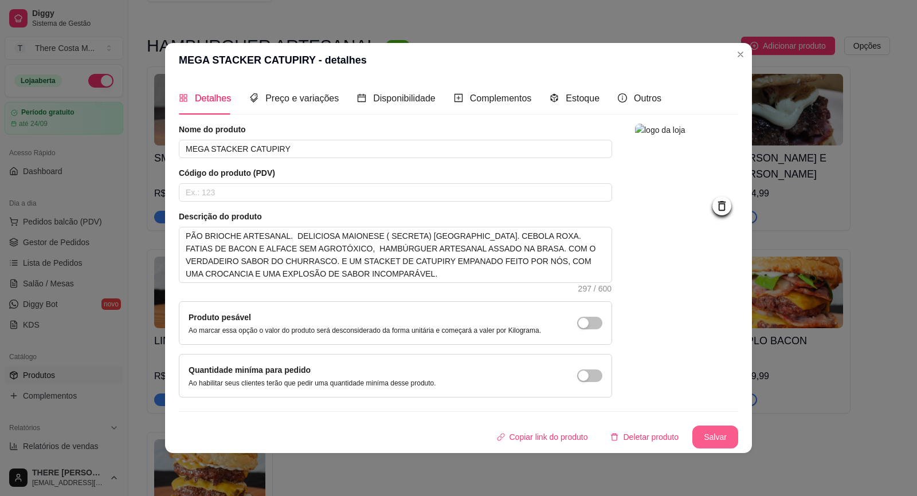
click at [714, 434] on button "Salvar" at bounding box center [715, 437] width 46 height 23
